Goal: Task Accomplishment & Management: Complete application form

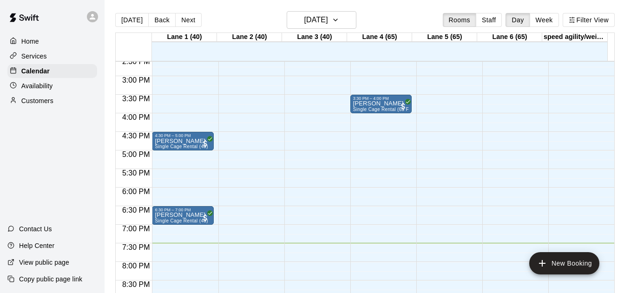
scroll to position [541, 0]
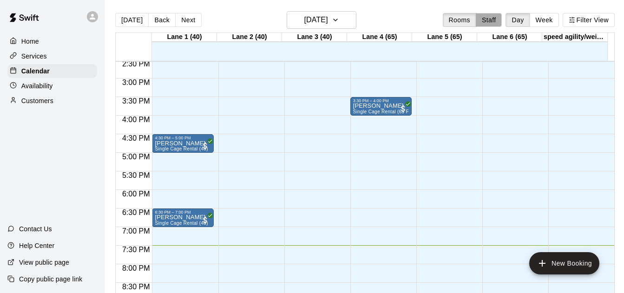
click at [477, 24] on button "Staff" at bounding box center [489, 20] width 26 height 14
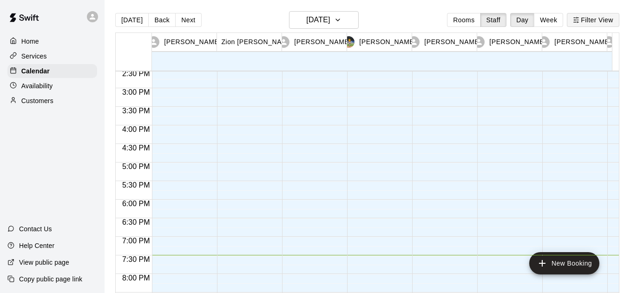
click at [579, 17] on icon "button" at bounding box center [576, 20] width 7 height 7
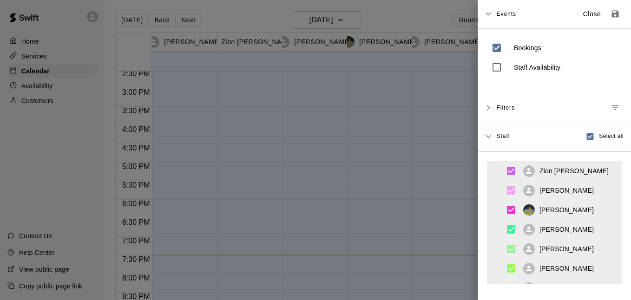
click at [446, 20] on div at bounding box center [315, 150] width 631 height 300
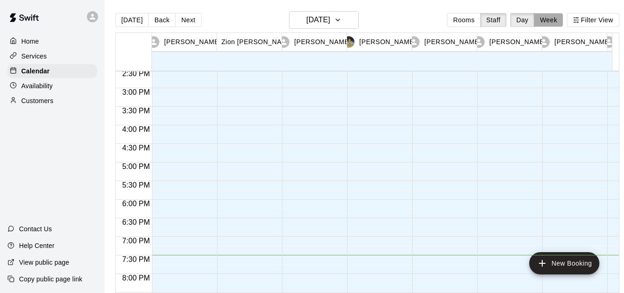
click at [549, 16] on button "Week" at bounding box center [548, 20] width 29 height 14
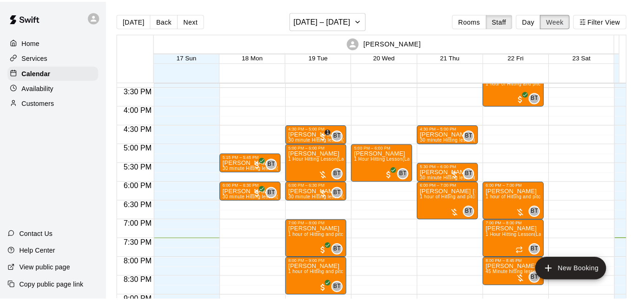
scroll to position [569, 0]
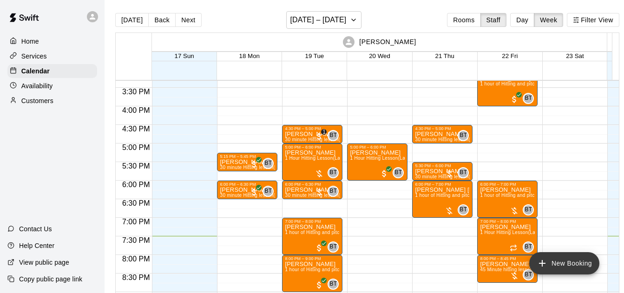
drag, startPoint x: 419, startPoint y: 222, endPoint x: 546, endPoint y: 264, distance: 134.1
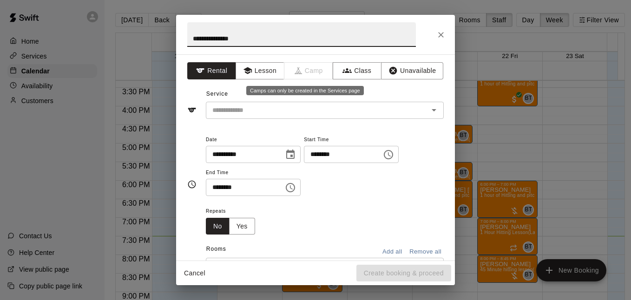
type input "**********"
click at [285, 70] on span "Camp" at bounding box center [308, 70] width 49 height 17
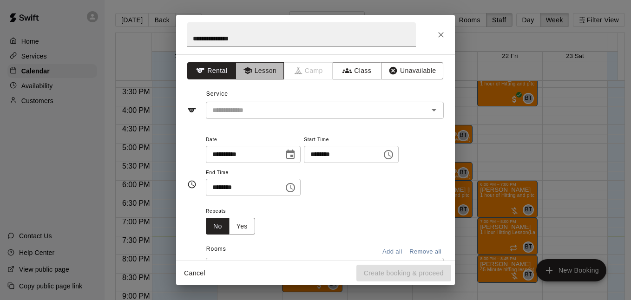
click at [270, 69] on button "Lesson" at bounding box center [260, 70] width 49 height 17
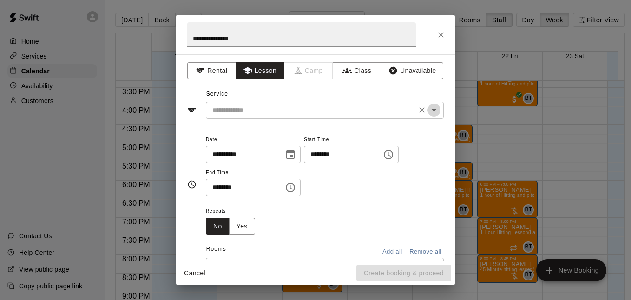
click at [429, 113] on icon "Open" at bounding box center [433, 110] width 11 height 11
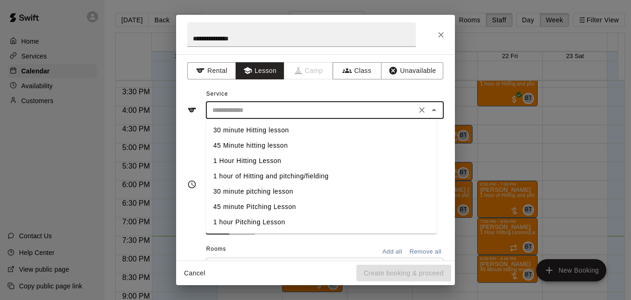
click at [263, 132] on li "30 minute Hitting lesson" at bounding box center [321, 130] width 231 height 15
type input "**********"
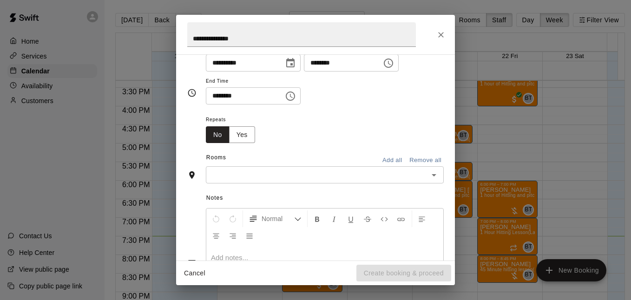
scroll to position [92, 0]
click at [362, 165] on div "Rooms Add all Remove all ​" at bounding box center [315, 166] width 256 height 33
drag, startPoint x: 362, startPoint y: 165, endPoint x: 438, endPoint y: 171, distance: 76.4
click at [438, 171] on div "**********" at bounding box center [315, 157] width 279 height 206
click at [428, 172] on icon "Open" at bounding box center [433, 174] width 11 height 11
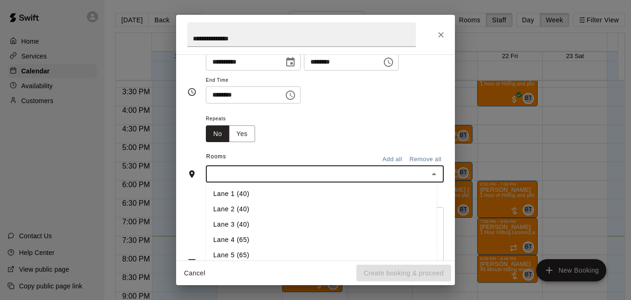
click at [223, 252] on li "Lane 5 (65)" at bounding box center [321, 255] width 231 height 15
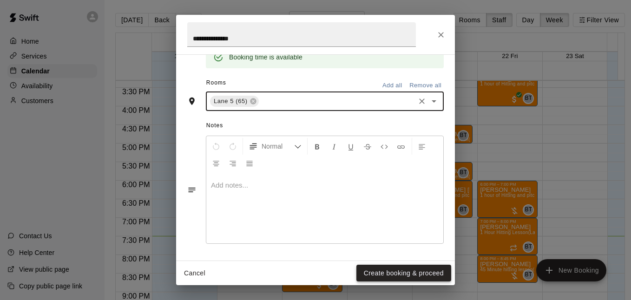
scroll to position [202, 0]
click at [377, 272] on button "Create booking & proceed" at bounding box center [403, 273] width 95 height 17
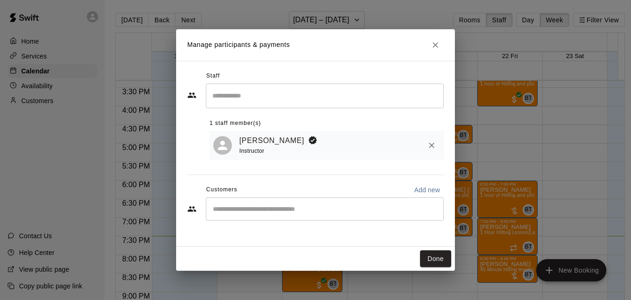
click at [294, 203] on div "​" at bounding box center [325, 208] width 238 height 23
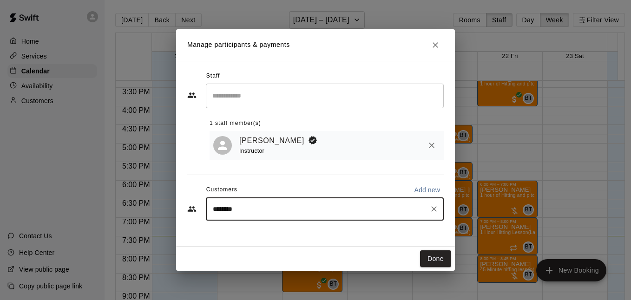
type input "*********"
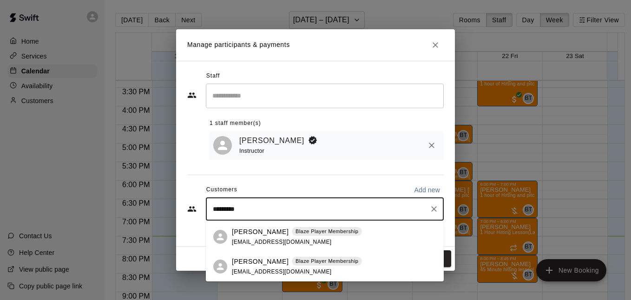
click at [413, 230] on div "KENNETH HENDERSON Blaze Player Membership renaissanceken02@gmail.com" at bounding box center [334, 237] width 204 height 20
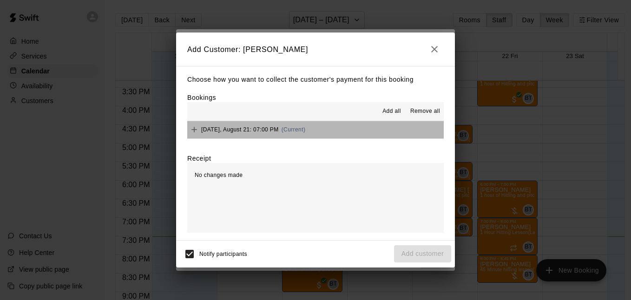
click at [368, 134] on button "Thursday, August 21: 07:00 PM (Current)" at bounding box center [315, 129] width 256 height 17
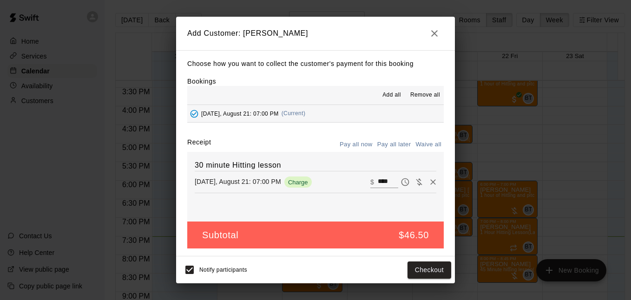
click at [407, 145] on button "Pay all later" at bounding box center [394, 145] width 39 height 14
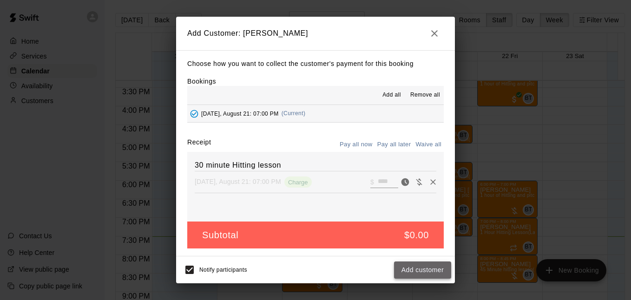
click at [400, 268] on button "Add customer" at bounding box center [422, 270] width 57 height 17
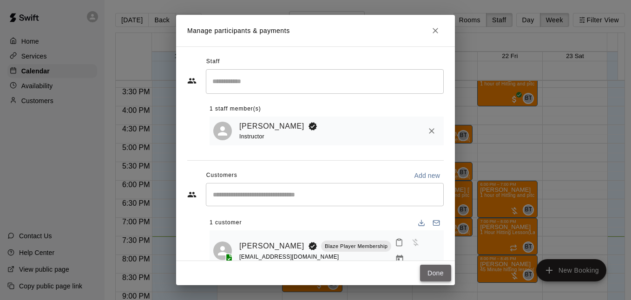
click at [420, 270] on button "Done" at bounding box center [435, 273] width 31 height 17
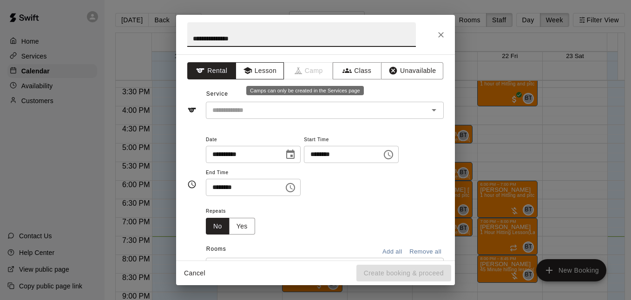
type input "**********"
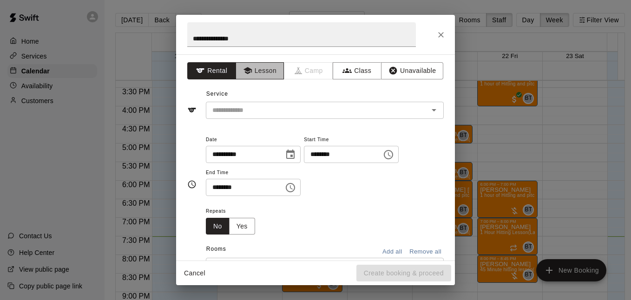
click at [269, 74] on button "Lesson" at bounding box center [260, 70] width 49 height 17
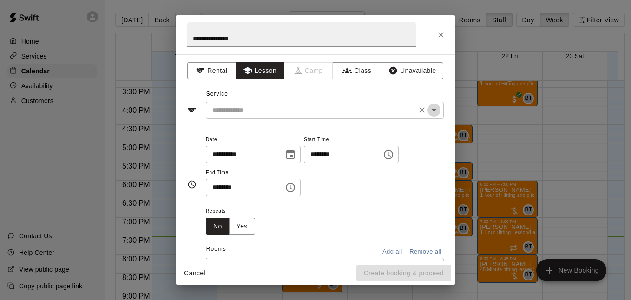
click at [428, 113] on icon "Open" at bounding box center [433, 110] width 11 height 11
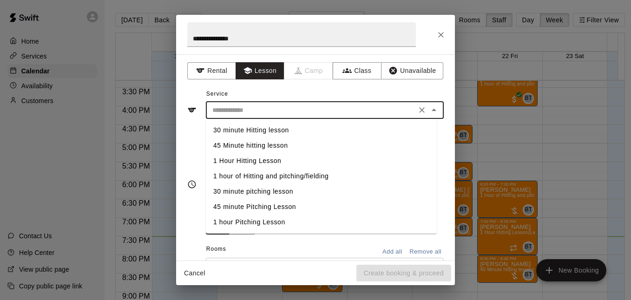
click at [354, 175] on li "1 hour of Hitting and pitching/fielding" at bounding box center [321, 176] width 231 height 15
type input "**********"
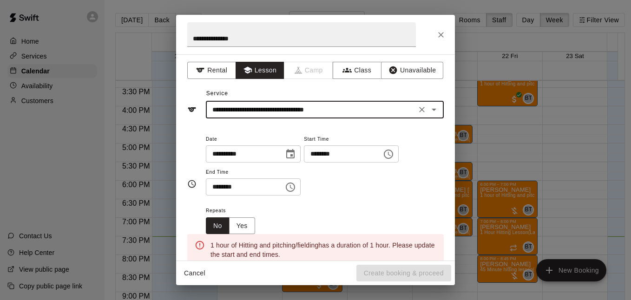
scroll to position [0, 0]
click at [296, 187] on icon "Choose time, selected time is 8:00 PM" at bounding box center [290, 187] width 11 height 11
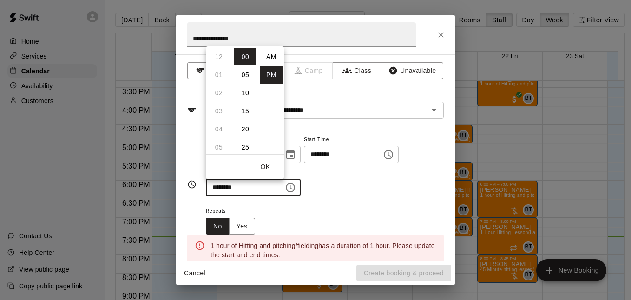
scroll to position [17, 0]
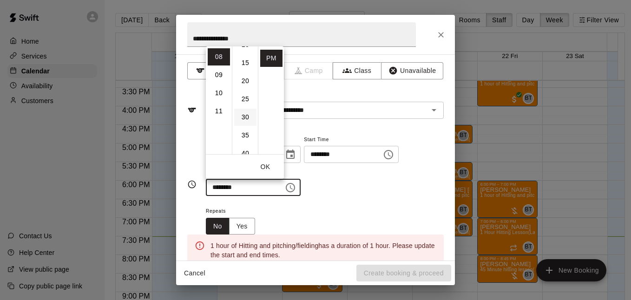
click at [246, 120] on li "30" at bounding box center [245, 117] width 22 height 17
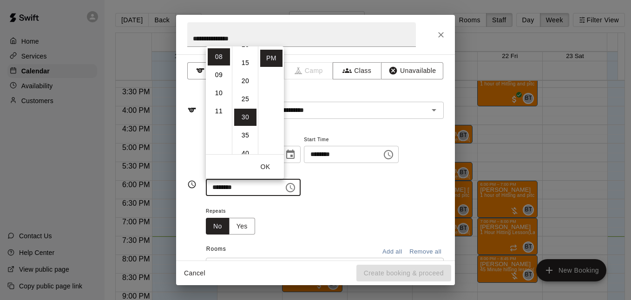
type input "********"
click at [357, 193] on div "**********" at bounding box center [325, 165] width 238 height 63
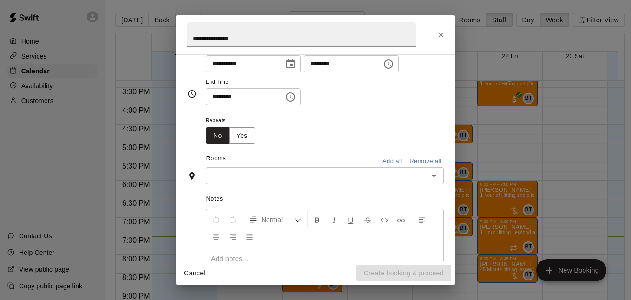
scroll to position [92, 0]
click at [429, 176] on icon "Open" at bounding box center [433, 174] width 11 height 11
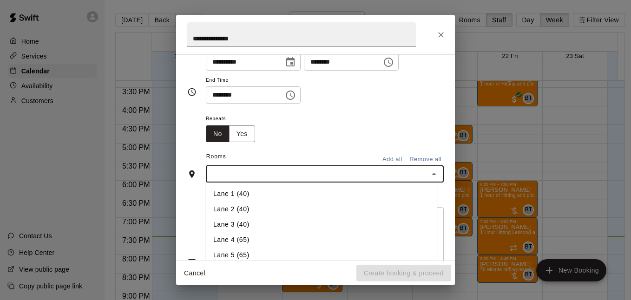
scroll to position [154, 0]
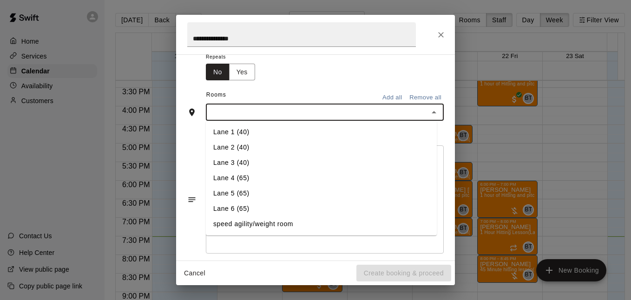
click at [262, 192] on li "Lane 5 (65)" at bounding box center [321, 193] width 231 height 15
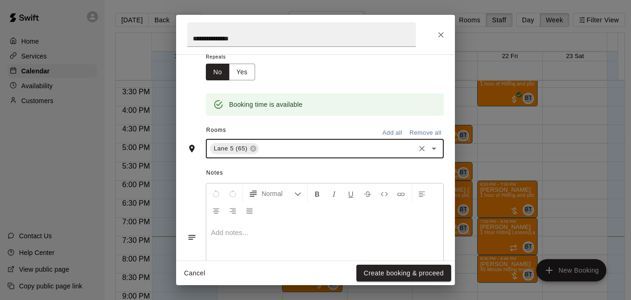
click at [358, 175] on span "Notes" at bounding box center [324, 173] width 237 height 15
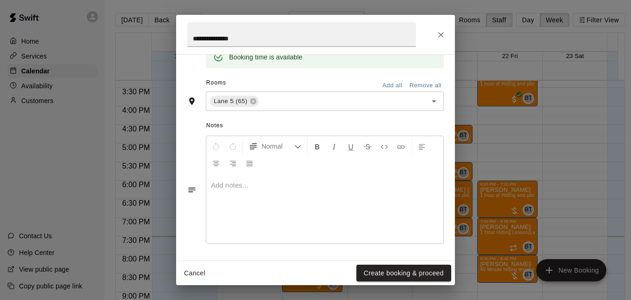
scroll to position [202, 0]
click at [406, 275] on button "Create booking & proceed" at bounding box center [403, 273] width 95 height 17
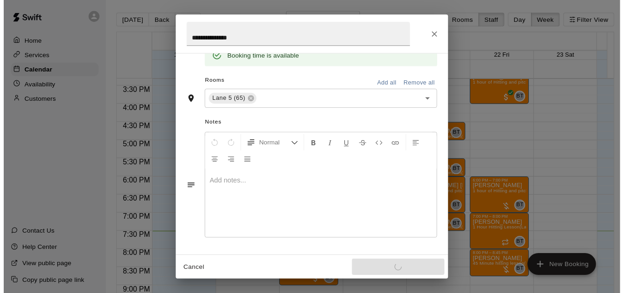
scroll to position [115, 0]
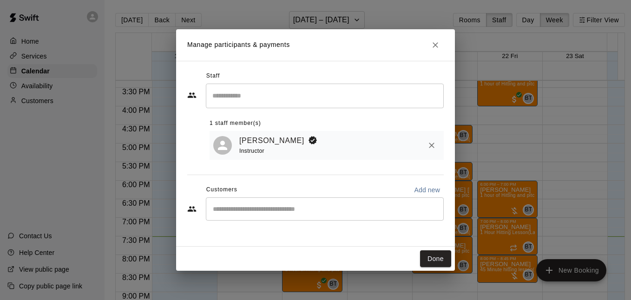
click at [341, 214] on input "Start typing to search customers..." at bounding box center [325, 208] width 230 height 9
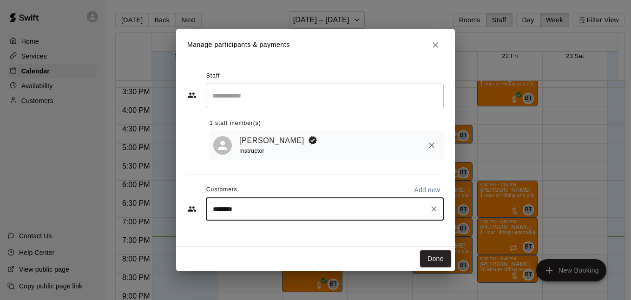
type input "*********"
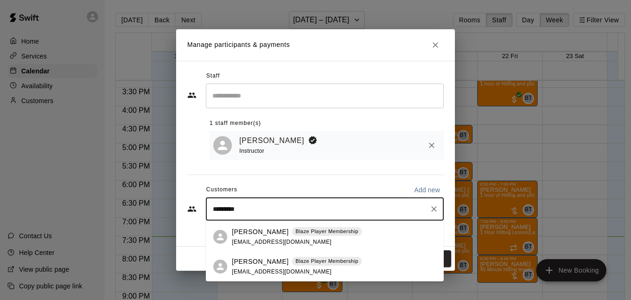
click at [319, 238] on div "KENNETH HENDERSON Blaze Player Membership renaissanceken02@gmail.com" at bounding box center [297, 237] width 130 height 20
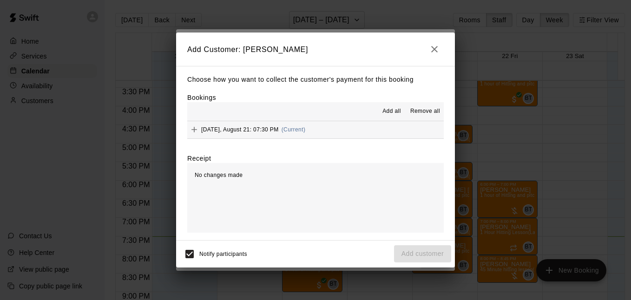
click at [359, 133] on button "Thursday, August 21: 07:30 PM (Current)" at bounding box center [315, 129] width 256 height 17
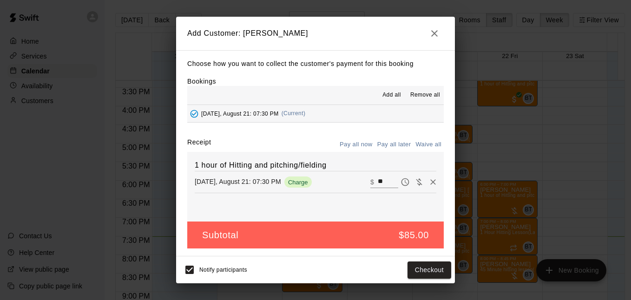
click at [390, 143] on button "Pay all later" at bounding box center [394, 145] width 39 height 14
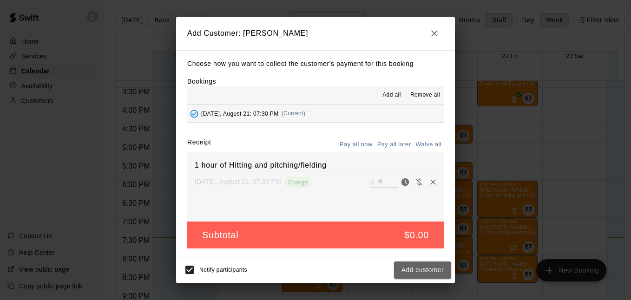
click at [428, 265] on button "Add customer" at bounding box center [422, 270] width 57 height 17
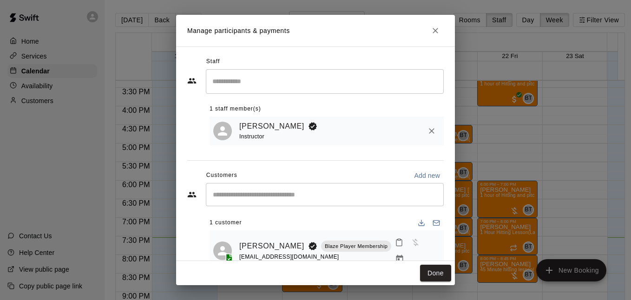
click at [438, 273] on button "Done" at bounding box center [435, 273] width 31 height 17
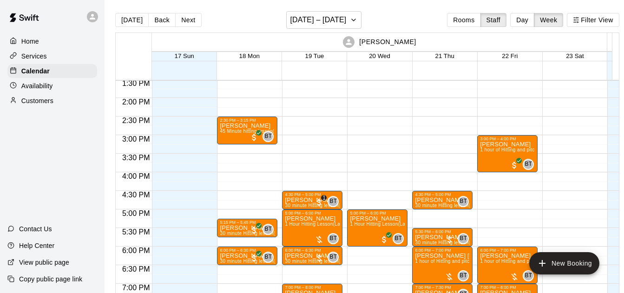
scroll to position [503, 0]
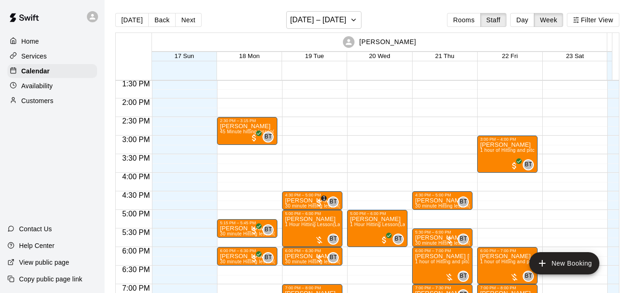
click at [316, 171] on div "4:30 PM – 5:00 PM Joe Chandler 30 minute Hitting lesson (Lane 1 (40)) BT 0 1 5:…" at bounding box center [312, 24] width 60 height 892
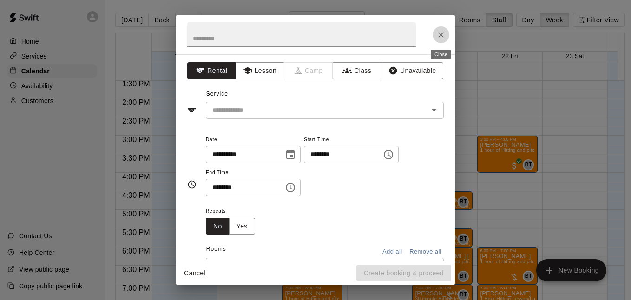
click at [439, 33] on icon "Close" at bounding box center [440, 34] width 9 height 9
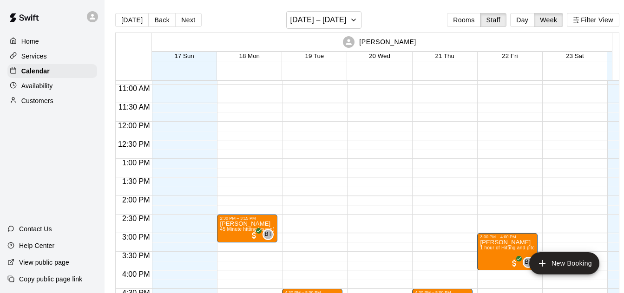
scroll to position [402, 0]
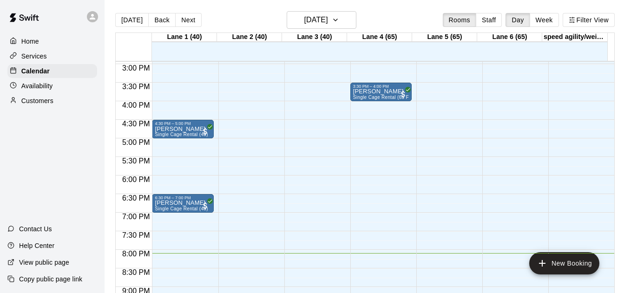
scroll to position [541, 0]
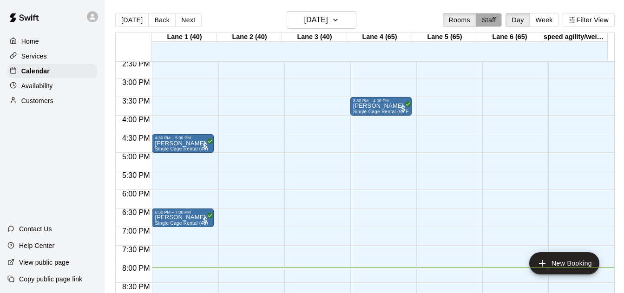
click at [495, 15] on button "Staff" at bounding box center [489, 20] width 26 height 14
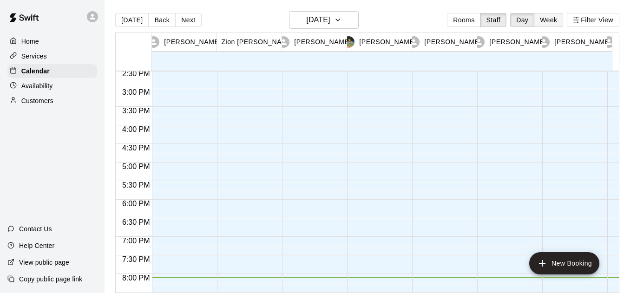
click at [550, 20] on button "Week" at bounding box center [548, 20] width 29 height 14
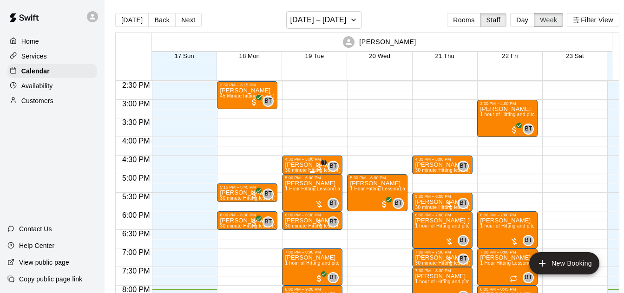
scroll to position [536, 0]
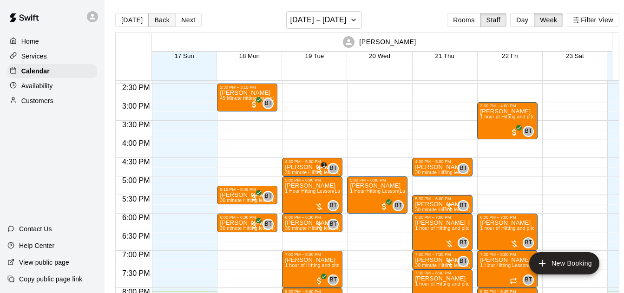
click at [163, 26] on button "Back" at bounding box center [161, 20] width 27 height 14
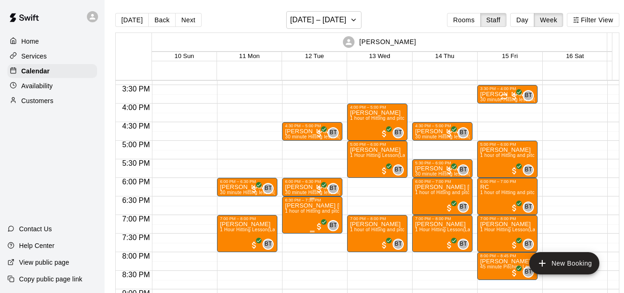
scroll to position [569, 0]
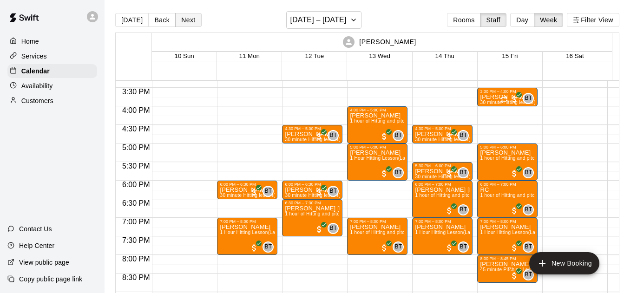
click at [188, 18] on button "Next" at bounding box center [188, 20] width 26 height 14
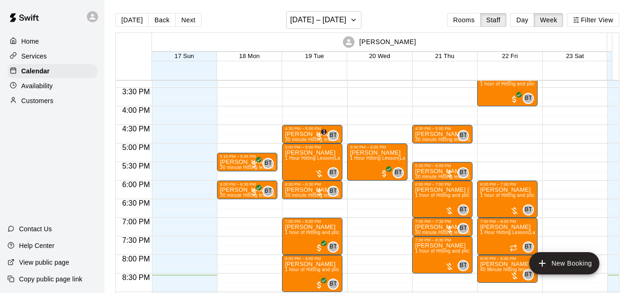
scroll to position [22, 12]
